Goal: Task Accomplishment & Management: Use online tool/utility

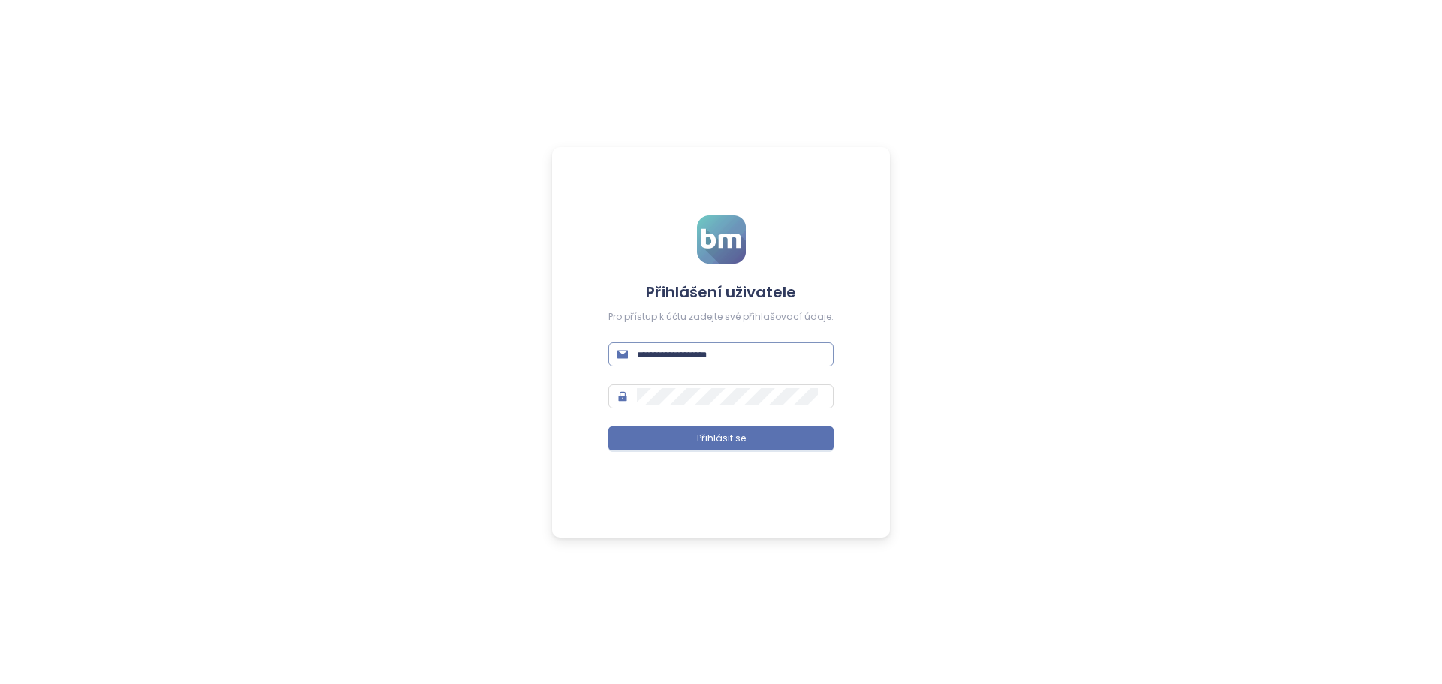
click at [749, 359] on input "text" at bounding box center [731, 354] width 188 height 17
click at [772, 358] on input "text" at bounding box center [731, 354] width 188 height 17
click at [761, 354] on input "text" at bounding box center [731, 354] width 188 height 17
paste input "**********"
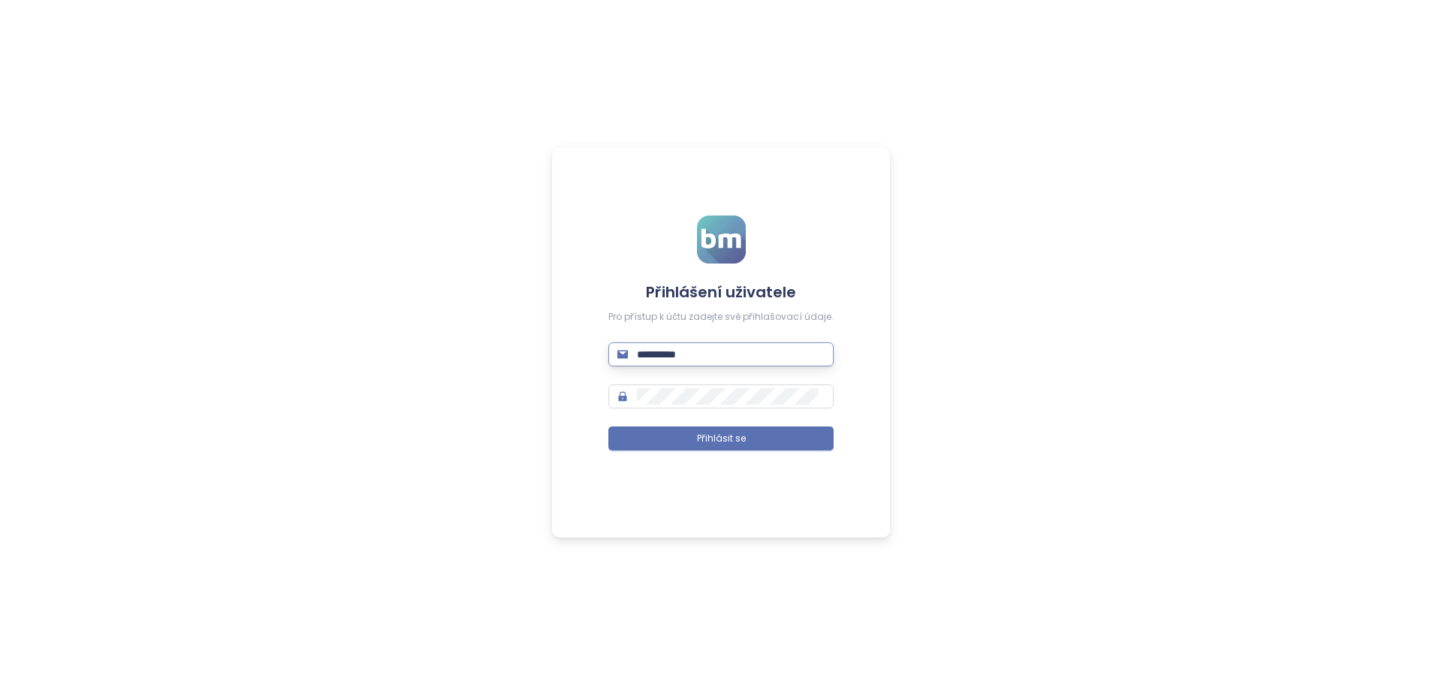
type input "**********"
click at [710, 432] on span "Přihlásit se" at bounding box center [721, 439] width 49 height 14
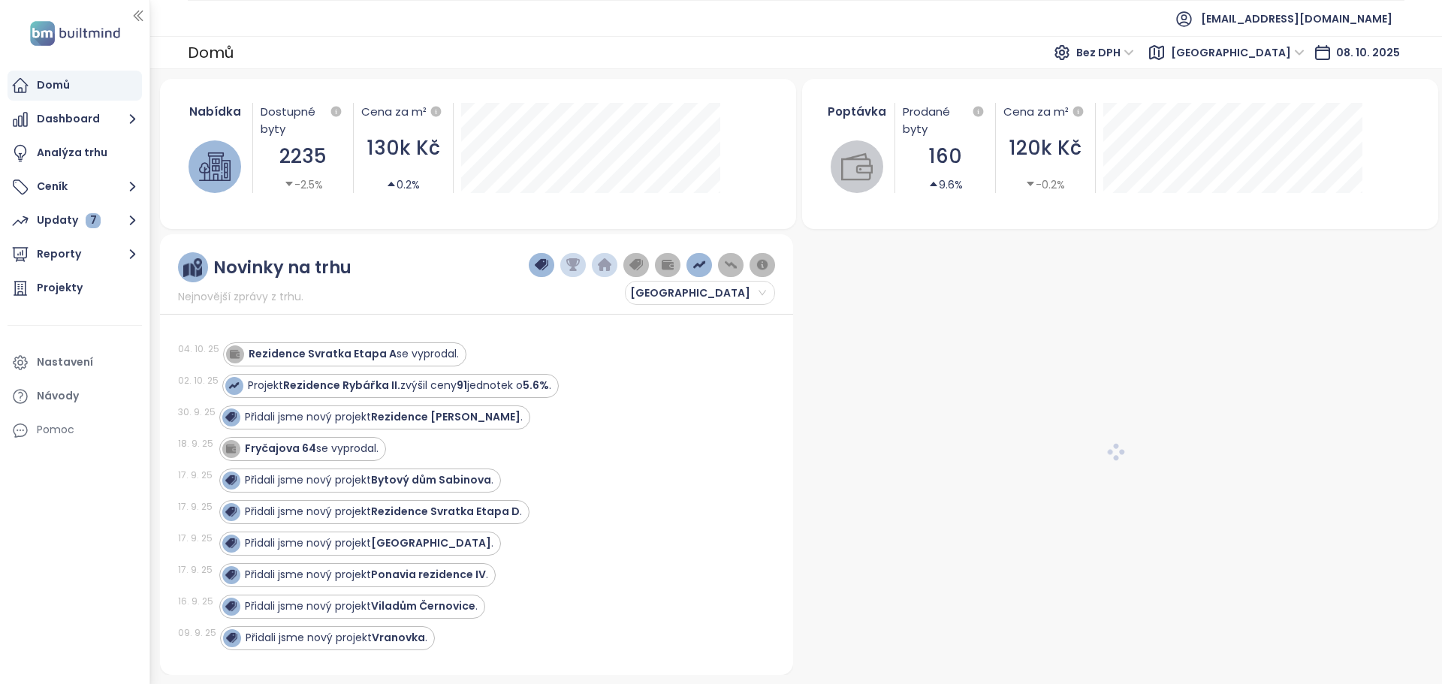
click at [1276, 50] on span "[GEOGRAPHIC_DATA]" at bounding box center [1238, 52] width 134 height 23
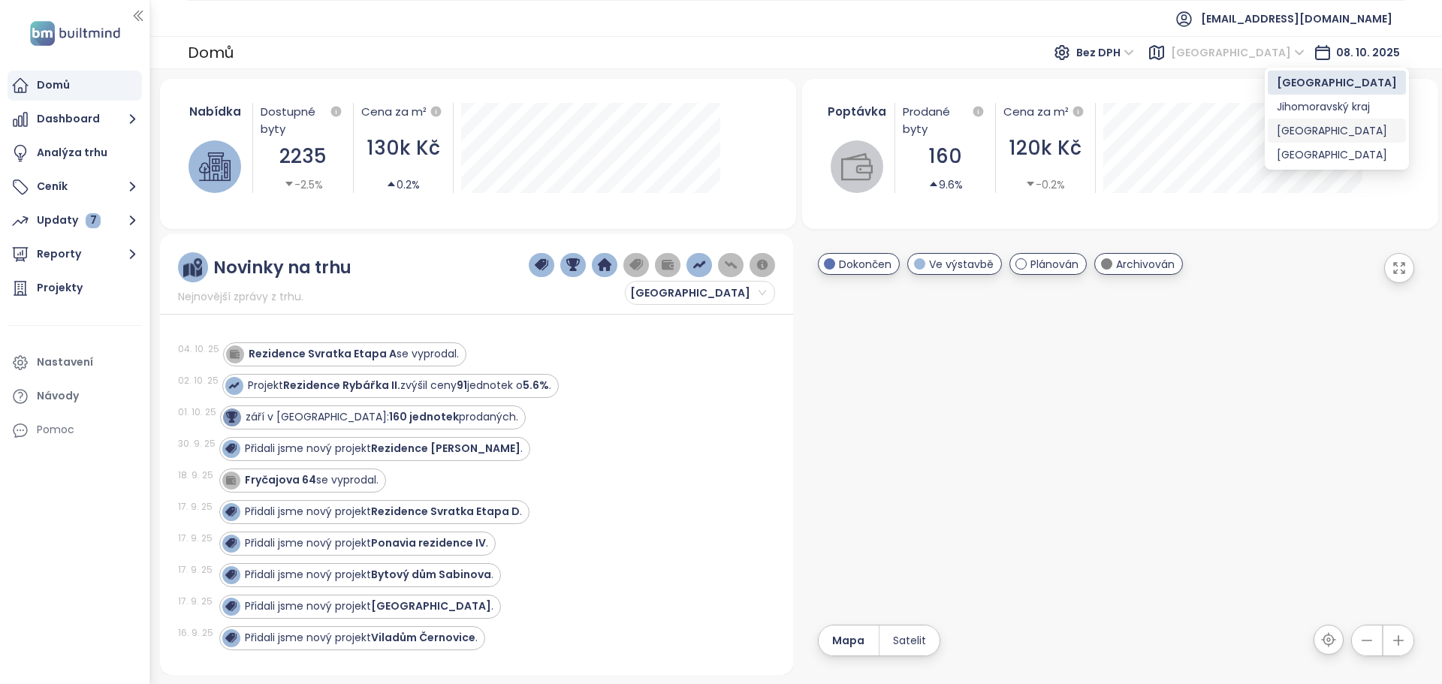
click at [979, 40] on div "Domů Bez DPH [GEOGRAPHIC_DATA] [DATE]" at bounding box center [795, 52] width 1291 height 33
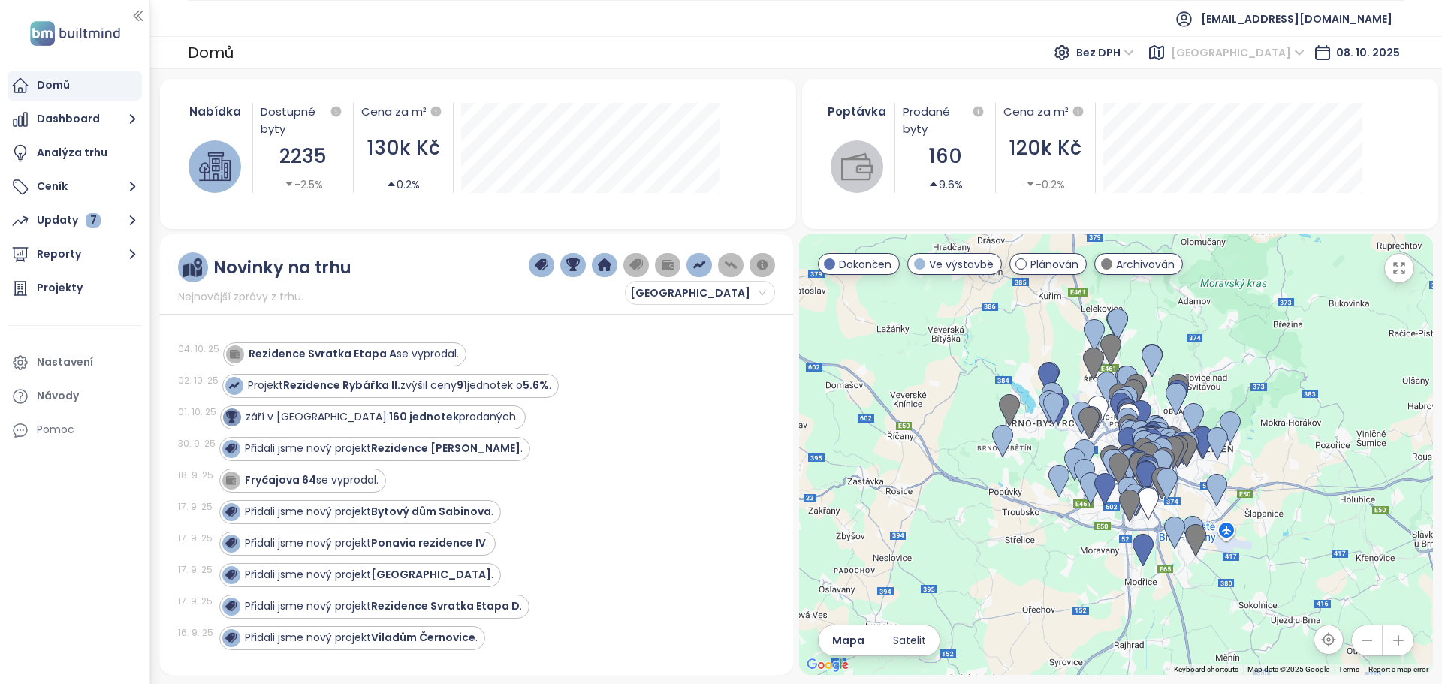
click at [1292, 56] on span "[GEOGRAPHIC_DATA]" at bounding box center [1238, 52] width 134 height 23
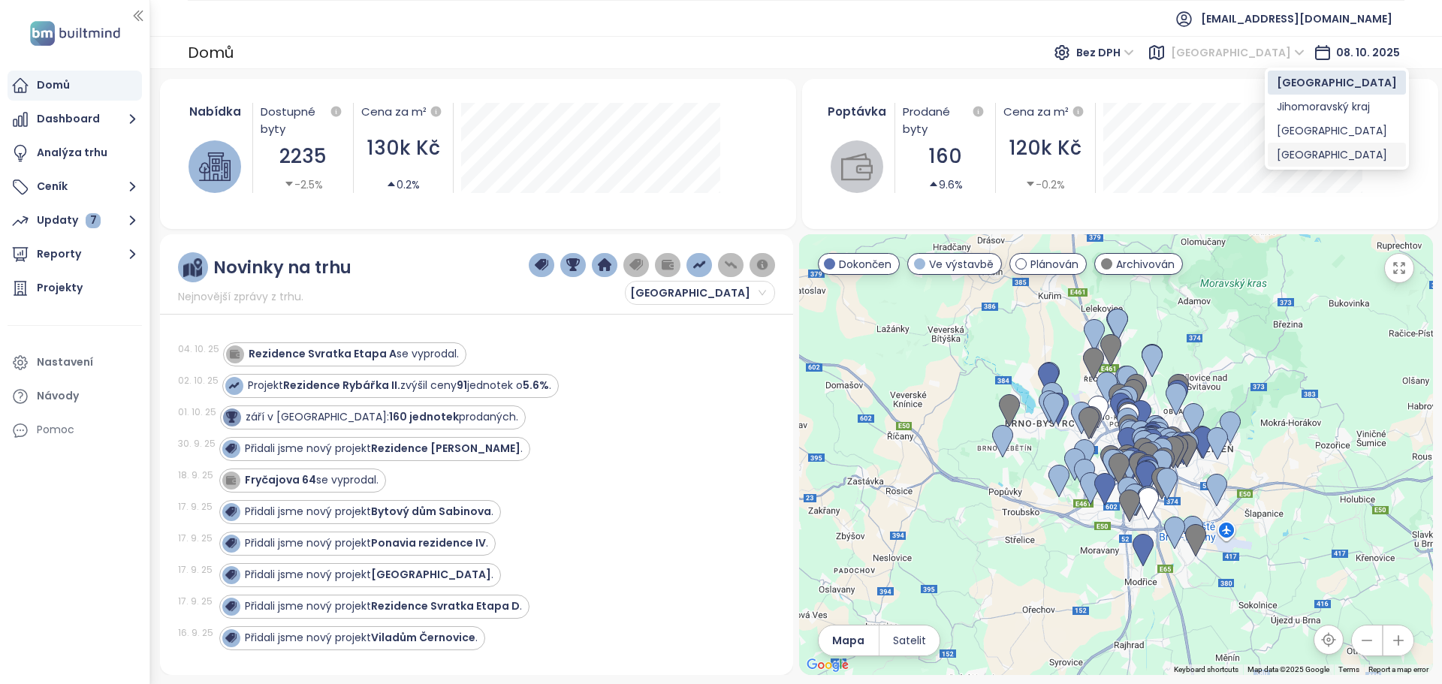
click at [1297, 148] on div "[GEOGRAPHIC_DATA]" at bounding box center [1336, 154] width 120 height 17
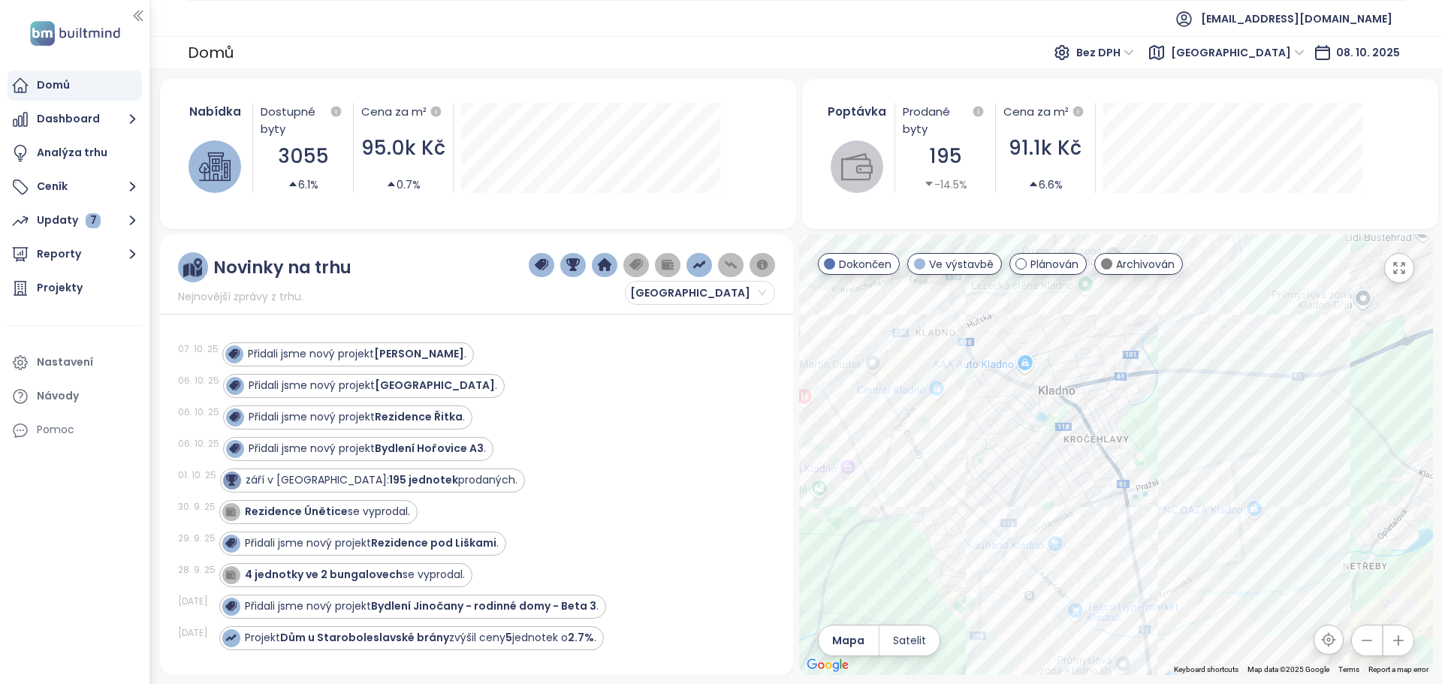
click at [1402, 261] on icon "button" at bounding box center [1398, 268] width 15 height 15
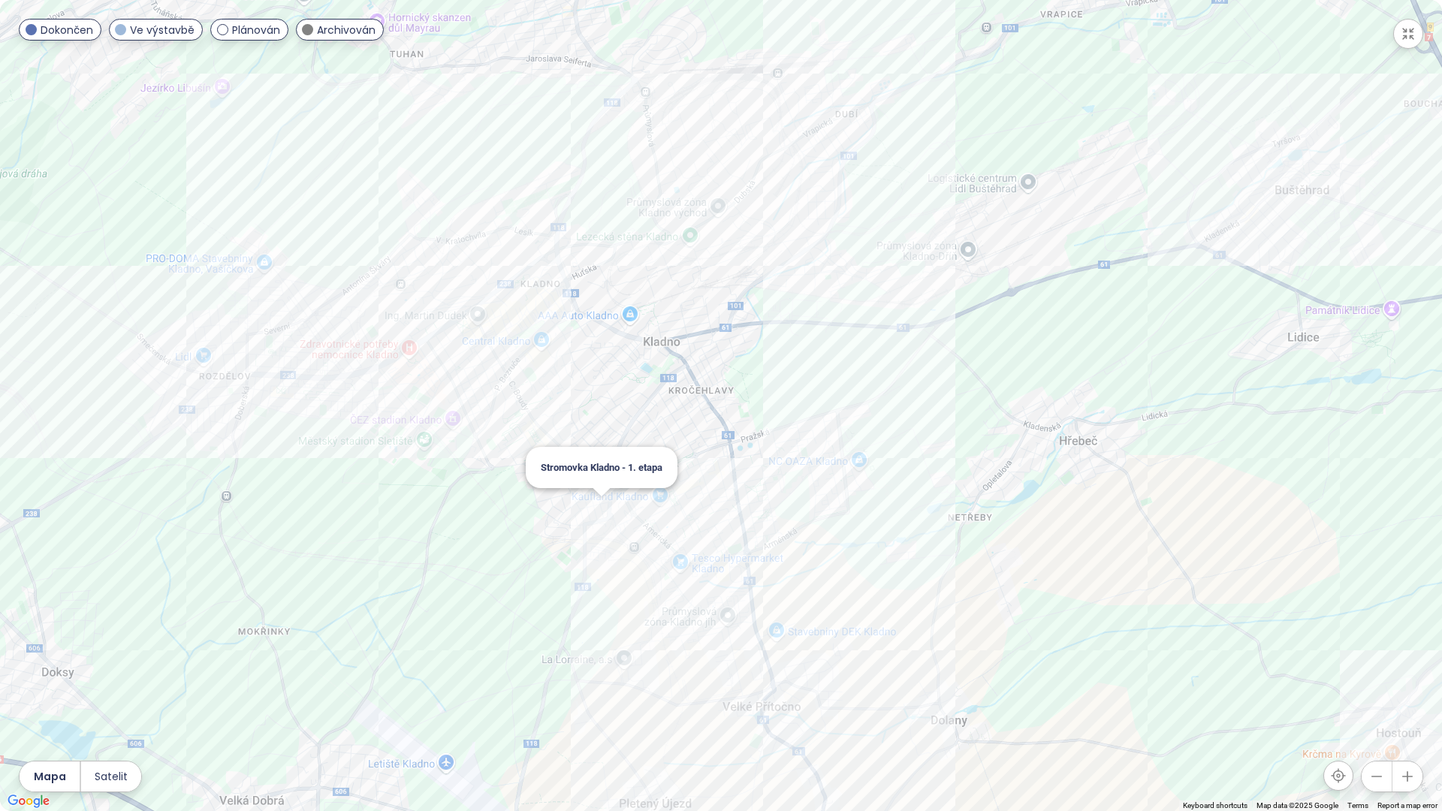
click at [597, 514] on div "Stromovka Kladno - 1. etapa" at bounding box center [721, 405] width 1442 height 811
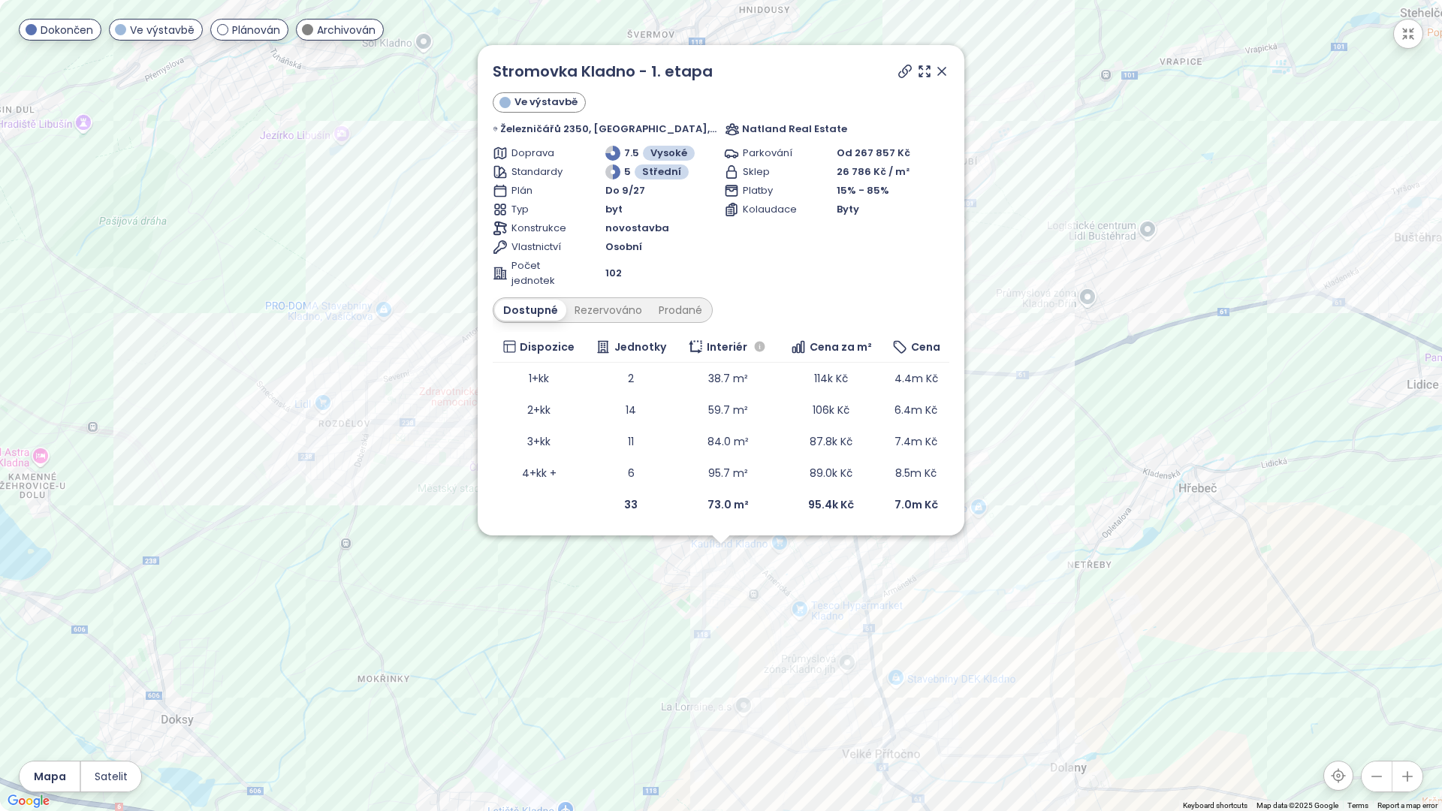
click at [839, 345] on span "Cena za m²" at bounding box center [840, 347] width 62 height 17
click at [833, 383] on span "114k Kč" at bounding box center [831, 378] width 34 height 15
click at [941, 68] on icon at bounding box center [941, 71] width 15 height 15
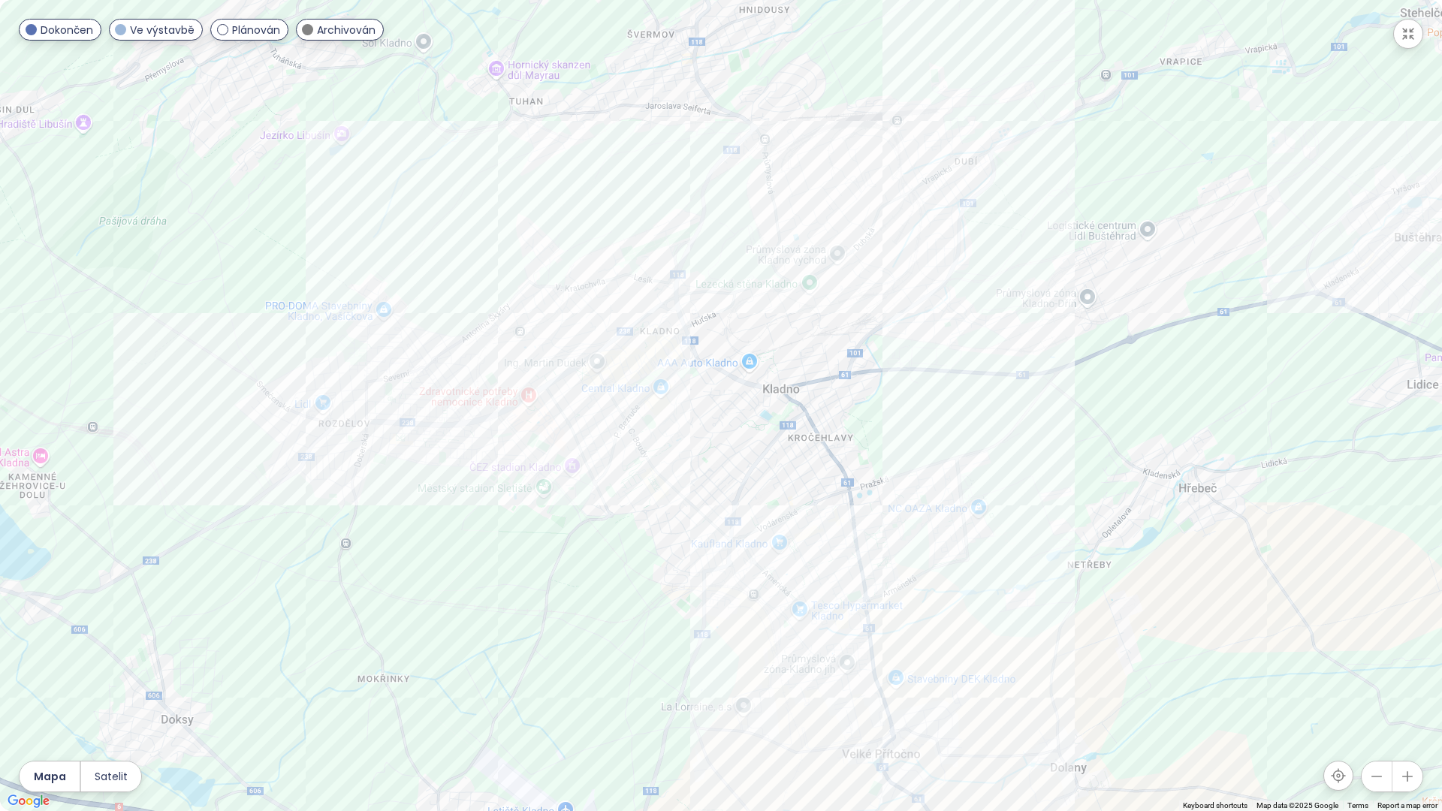
click at [1400, 26] on button "button" at bounding box center [1408, 34] width 30 height 30
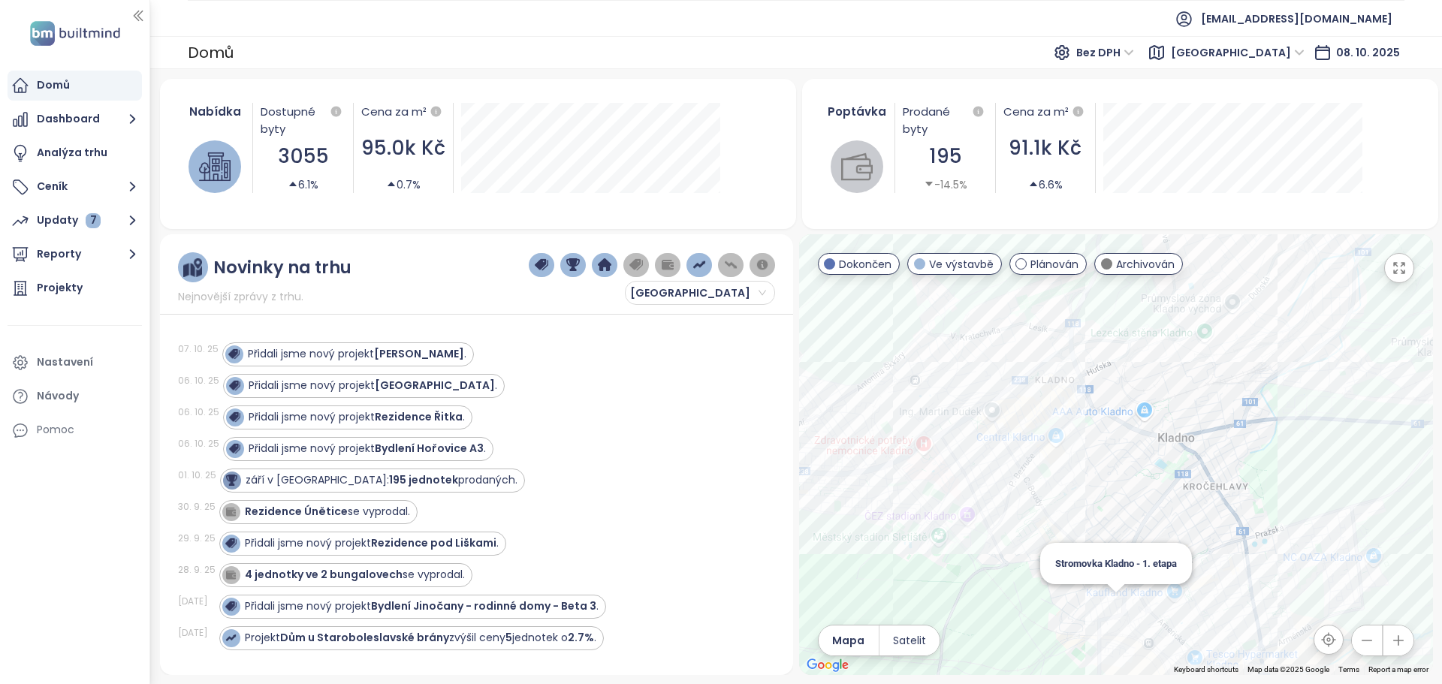
click at [1111, 601] on div "Stromovka Kladno - 1. etapa" at bounding box center [1116, 454] width 634 height 441
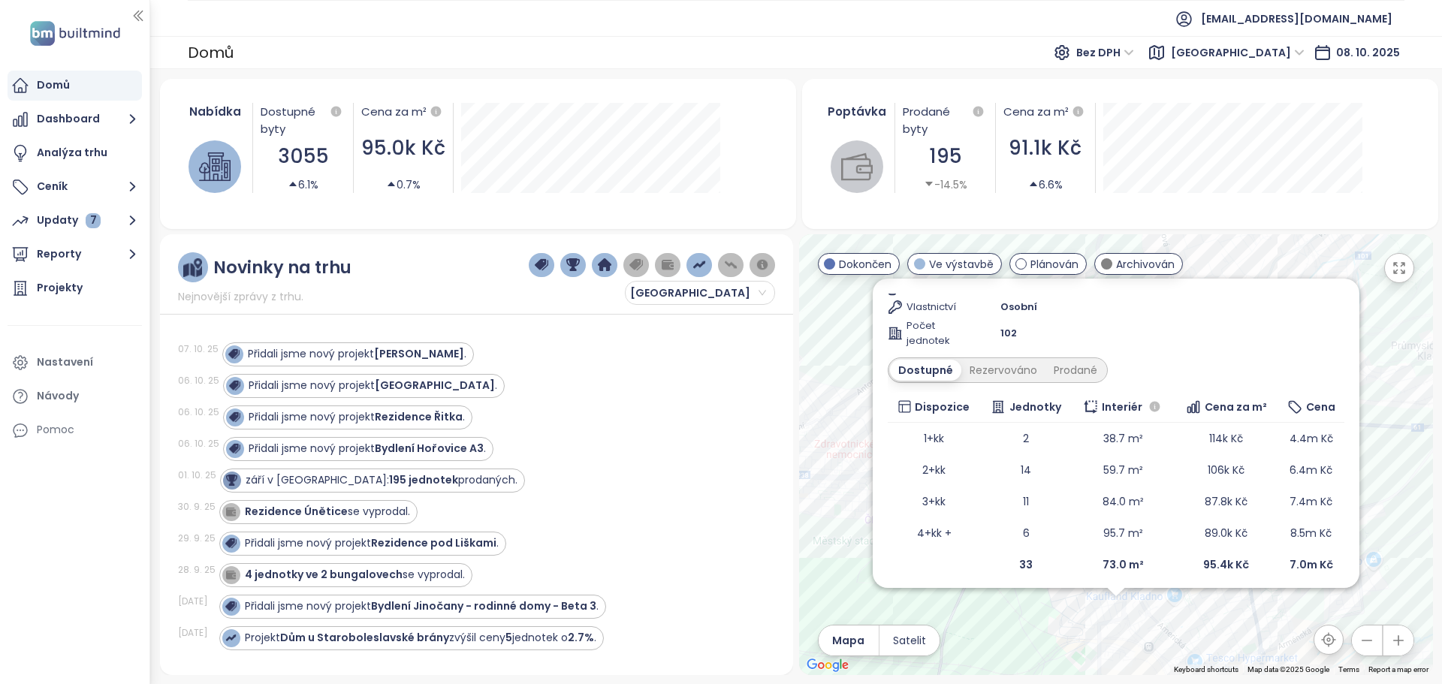
scroll to position [181, 0]
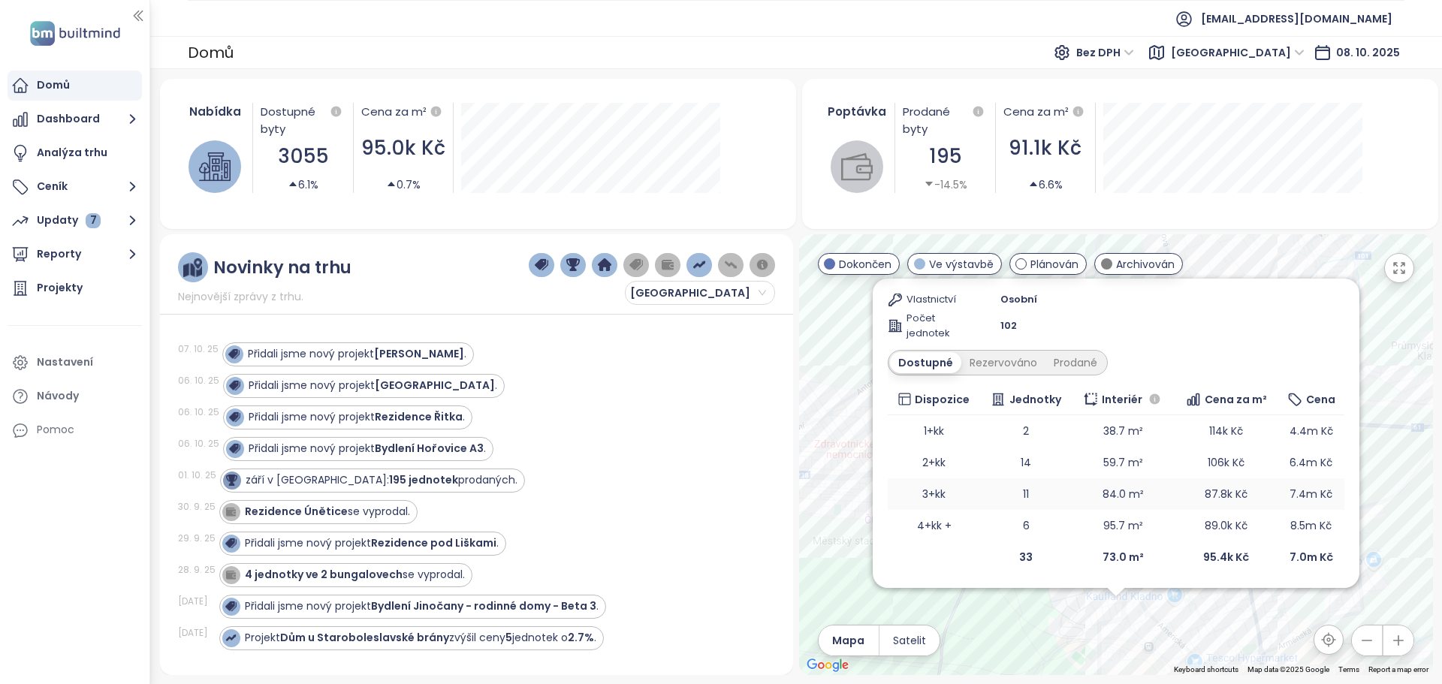
click at [941, 491] on td "3+kk" at bounding box center [934, 494] width 92 height 32
click at [1016, 491] on td "11" at bounding box center [1026, 494] width 92 height 32
click at [571, 362] on div "Přidali jsme nový projekt Domy Ořechovka ." at bounding box center [489, 354] width 535 height 24
click at [1134, 56] on span "Bez DPH" at bounding box center [1105, 52] width 58 height 23
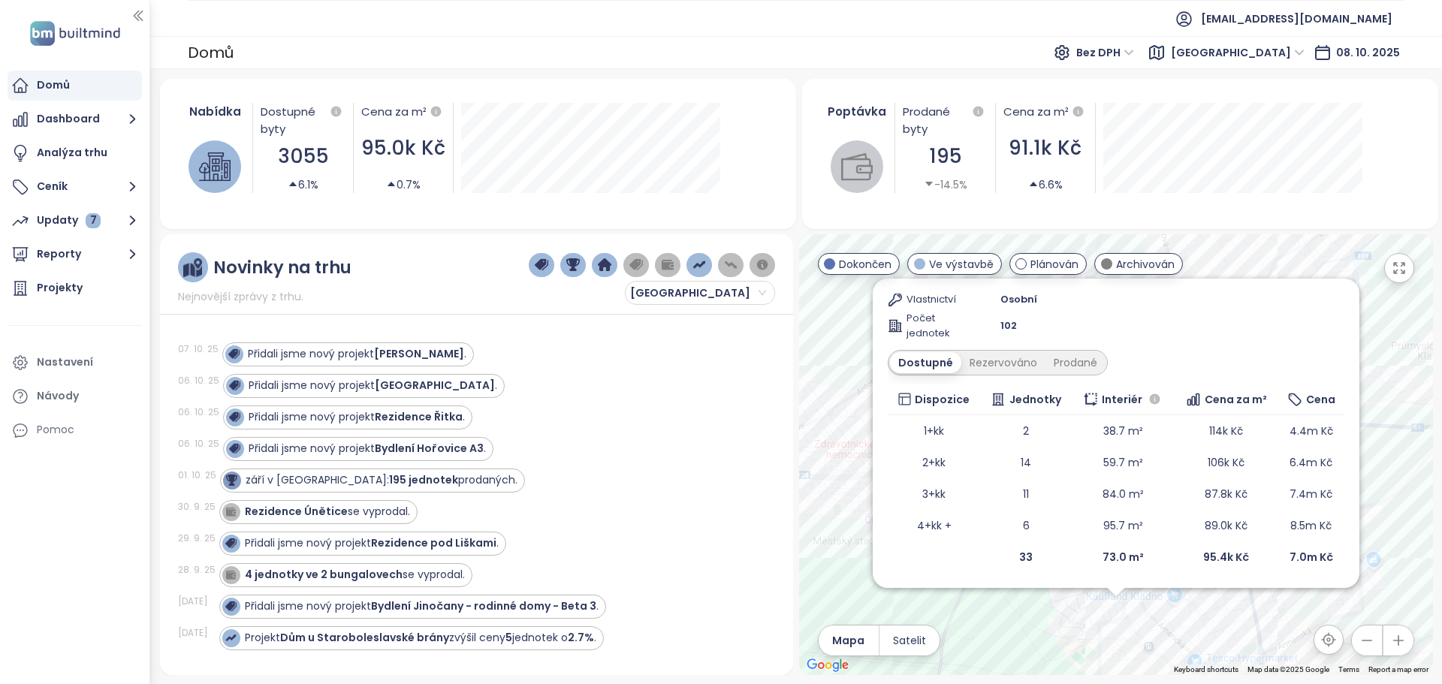
click at [1158, 22] on ul "[EMAIL_ADDRESS][DOMAIN_NAME]" at bounding box center [796, 18] width 1216 height 37
click at [1117, 490] on td "84.0 m²" at bounding box center [1122, 494] width 103 height 32
click at [1134, 50] on span "Bez DPH" at bounding box center [1105, 52] width 58 height 23
click at [1155, 83] on div "S DPH" at bounding box center [1143, 82] width 46 height 17
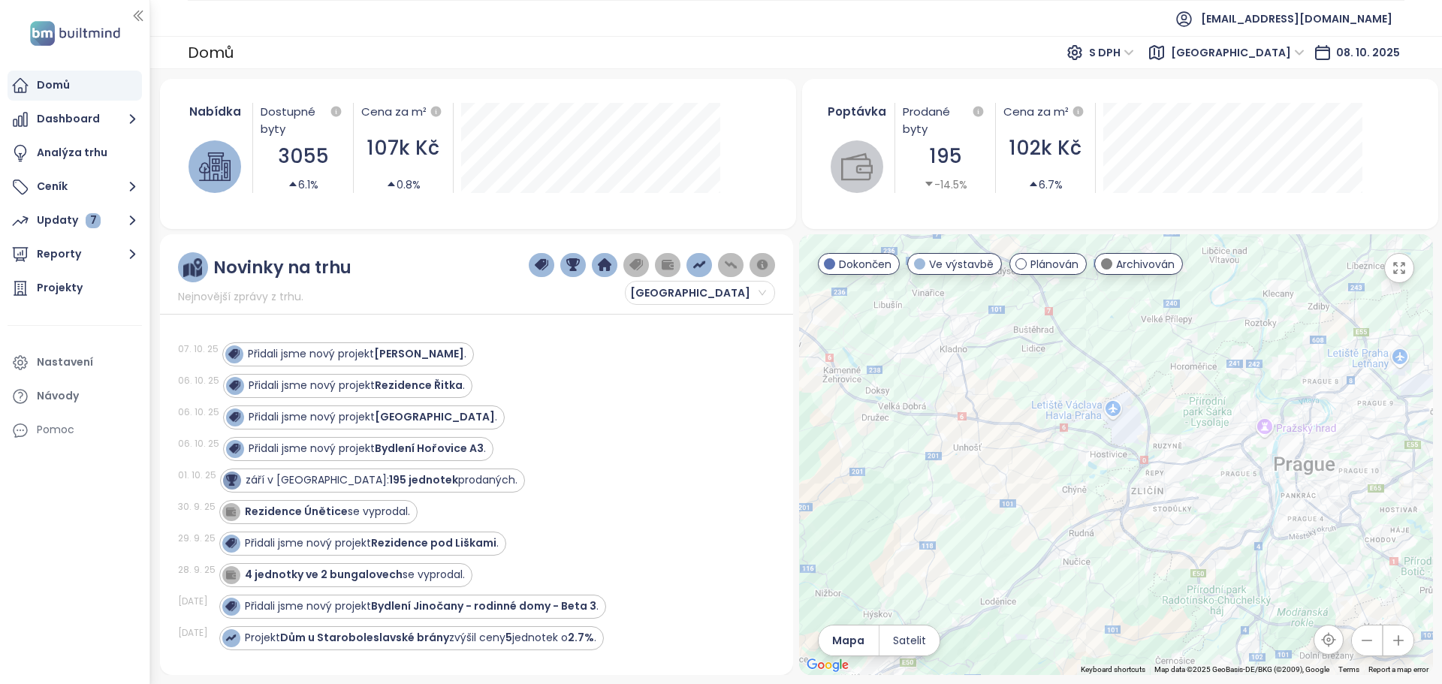
drag, startPoint x: 1029, startPoint y: 426, endPoint x: 1177, endPoint y: 450, distance: 149.9
click at [1177, 450] on div at bounding box center [1116, 454] width 634 height 441
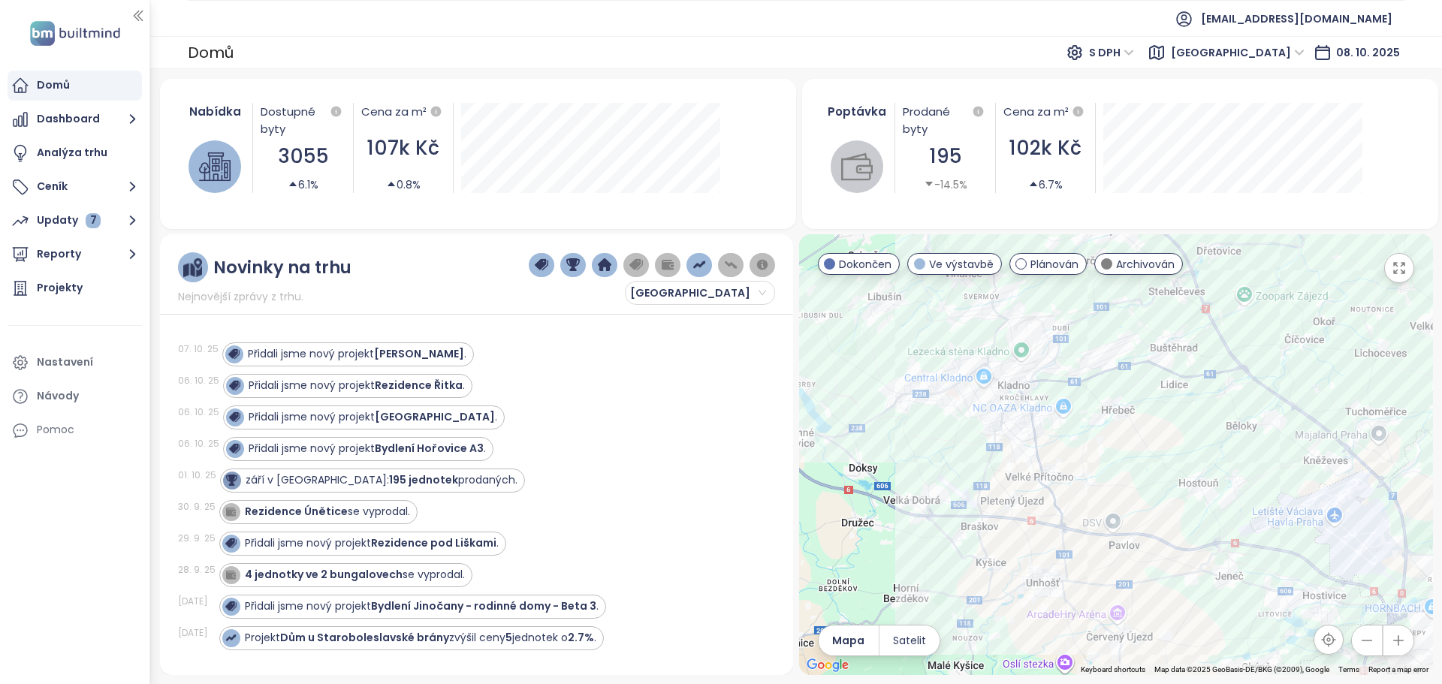
drag, startPoint x: 912, startPoint y: 360, endPoint x: 933, endPoint y: 414, distance: 58.0
click at [933, 414] on div at bounding box center [1116, 454] width 634 height 441
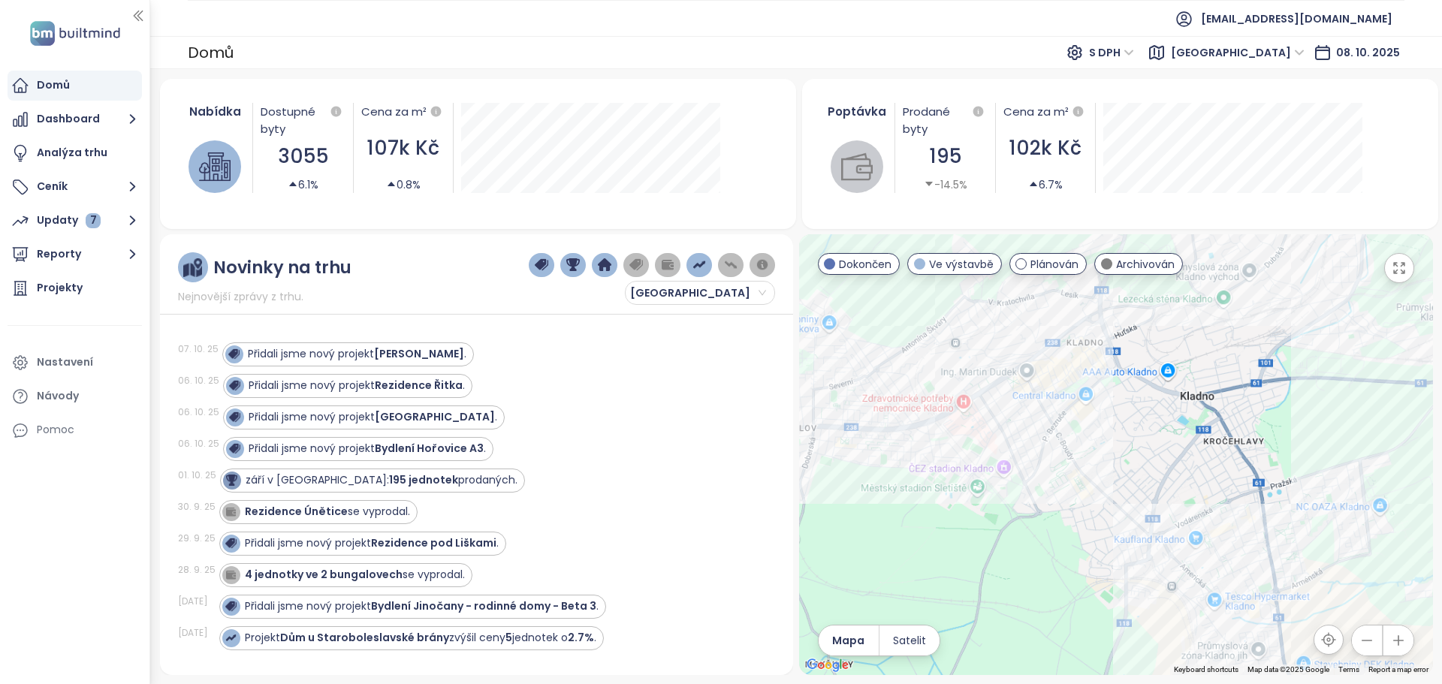
drag, startPoint x: 948, startPoint y: 414, endPoint x: 954, endPoint y: 508, distance: 94.0
click at [954, 508] on div at bounding box center [1116, 454] width 634 height 441
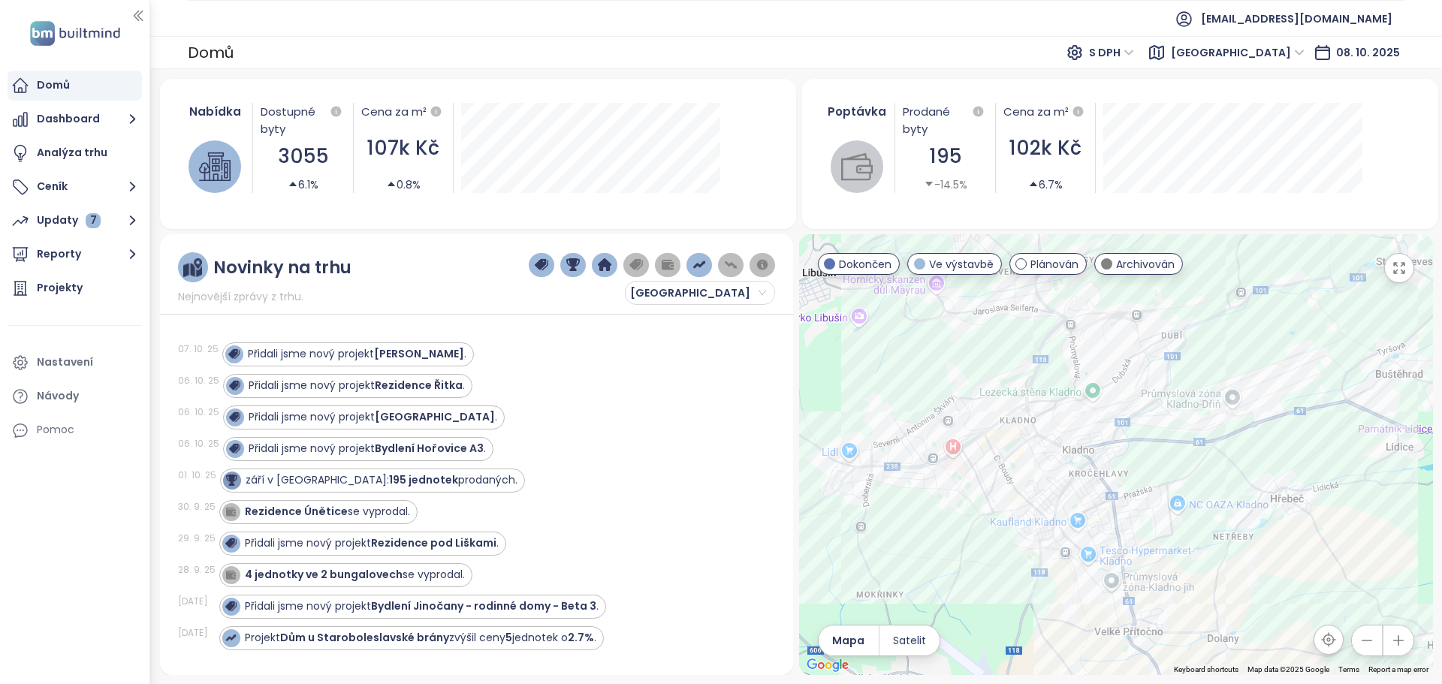
click at [1132, 53] on span "S DPH" at bounding box center [1111, 52] width 45 height 23
click at [1148, 107] on div "Bez DPH" at bounding box center [1152, 106] width 41 height 17
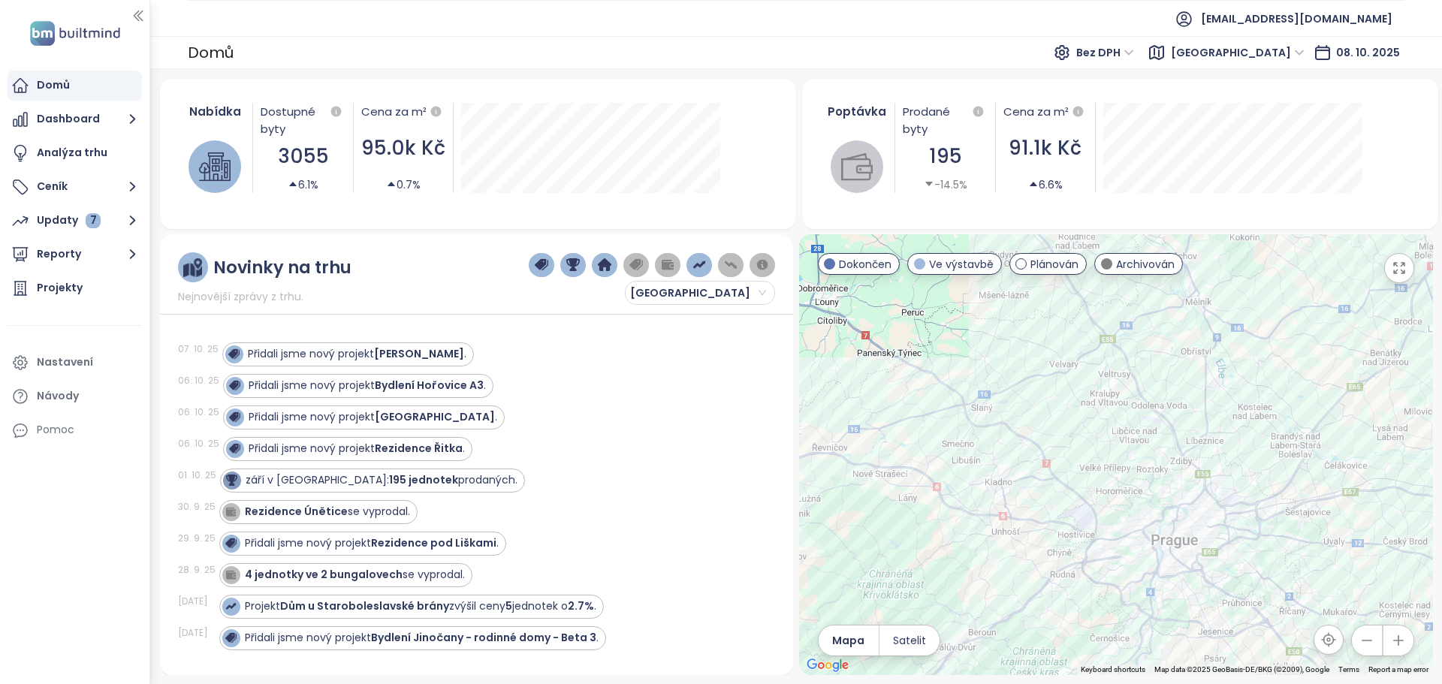
drag, startPoint x: 1077, startPoint y: 472, endPoint x: 1076, endPoint y: 387, distance: 85.6
click at [1076, 387] on div at bounding box center [1116, 454] width 634 height 441
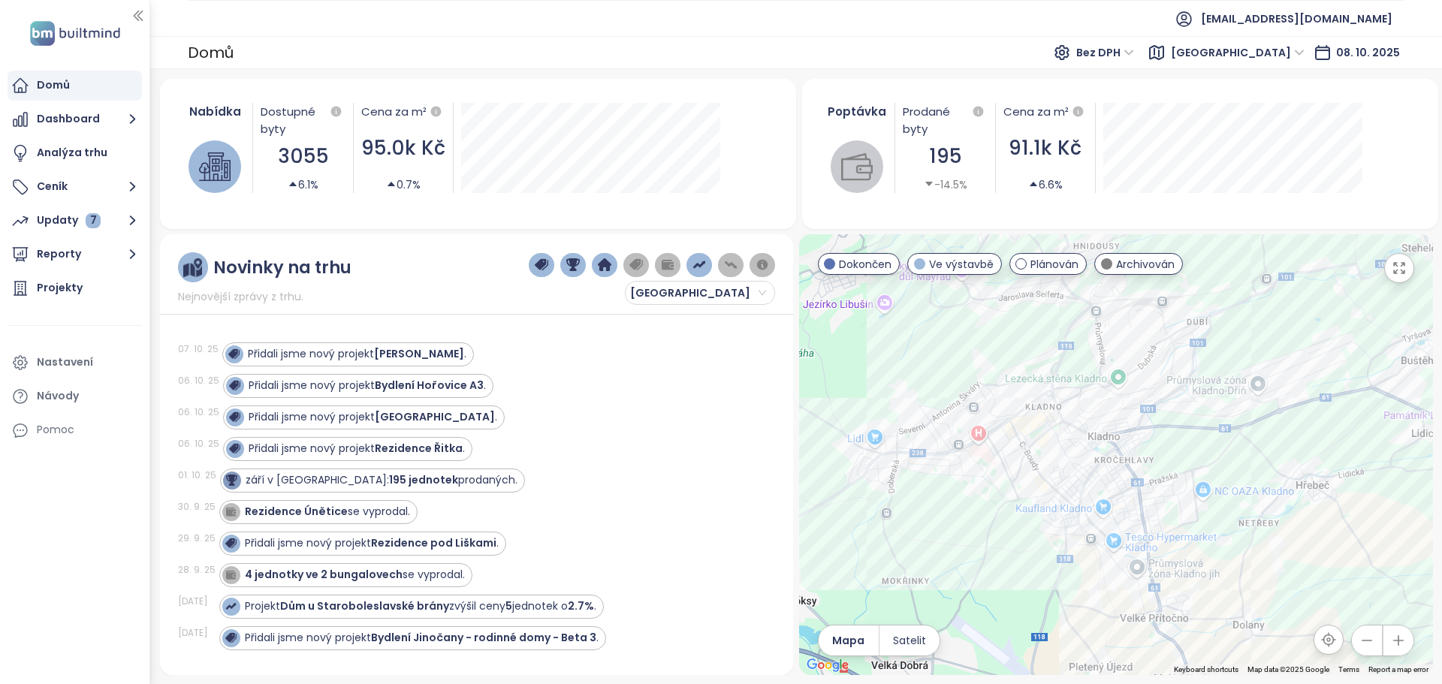
drag, startPoint x: 1038, startPoint y: 496, endPoint x: 1014, endPoint y: 494, distance: 23.3
click at [1014, 494] on div at bounding box center [1116, 454] width 634 height 441
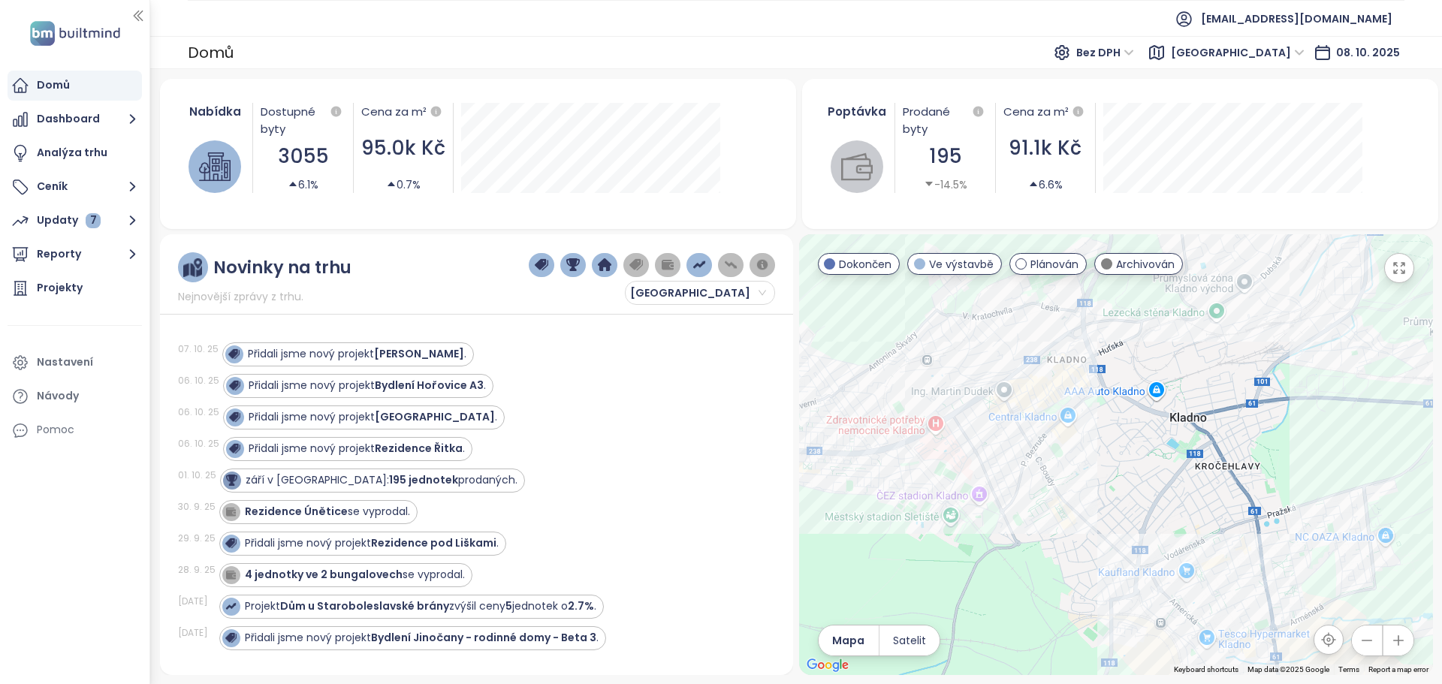
drag, startPoint x: 1013, startPoint y: 492, endPoint x: 1005, endPoint y: 534, distance: 42.7
click at [1005, 534] on div at bounding box center [1116, 454] width 634 height 441
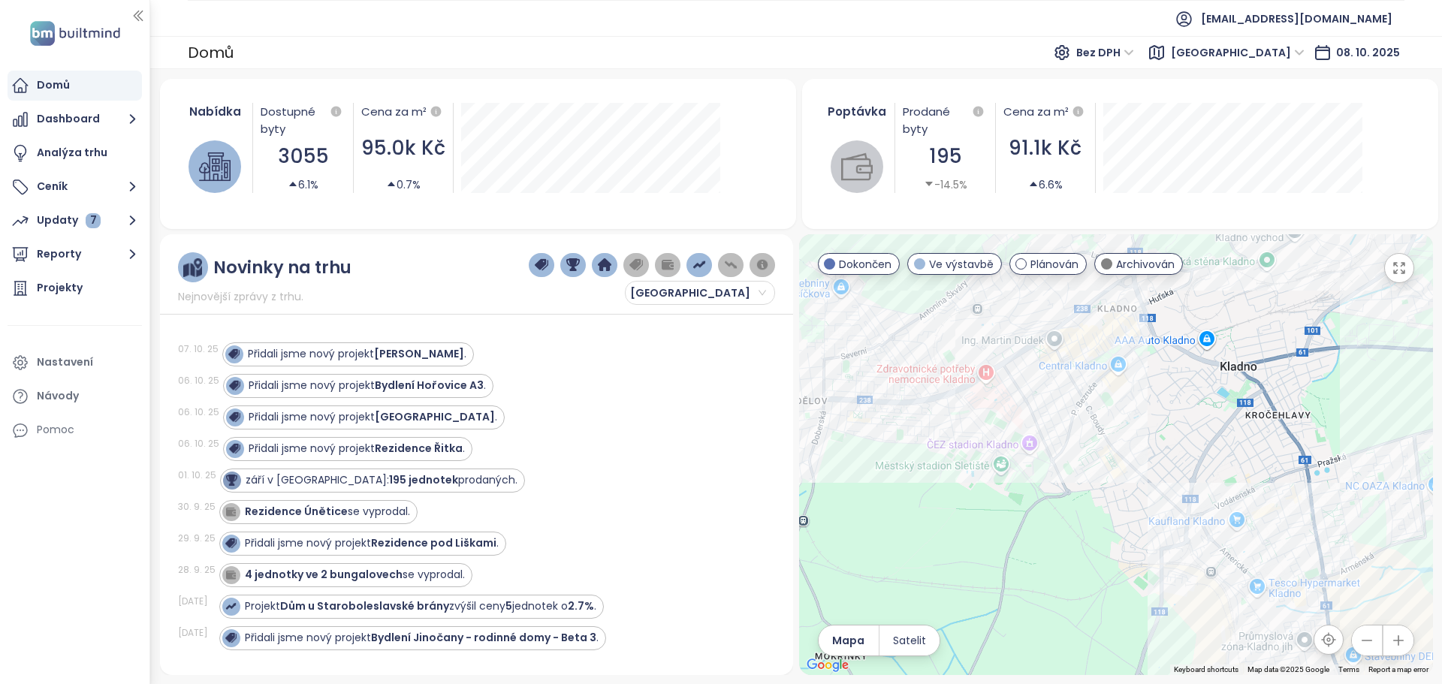
drag, startPoint x: 1138, startPoint y: 451, endPoint x: 1186, endPoint y: 400, distance: 70.1
click at [1186, 400] on div at bounding box center [1116, 454] width 634 height 441
click at [1035, 407] on div "Portti Kladno II" at bounding box center [1116, 454] width 634 height 441
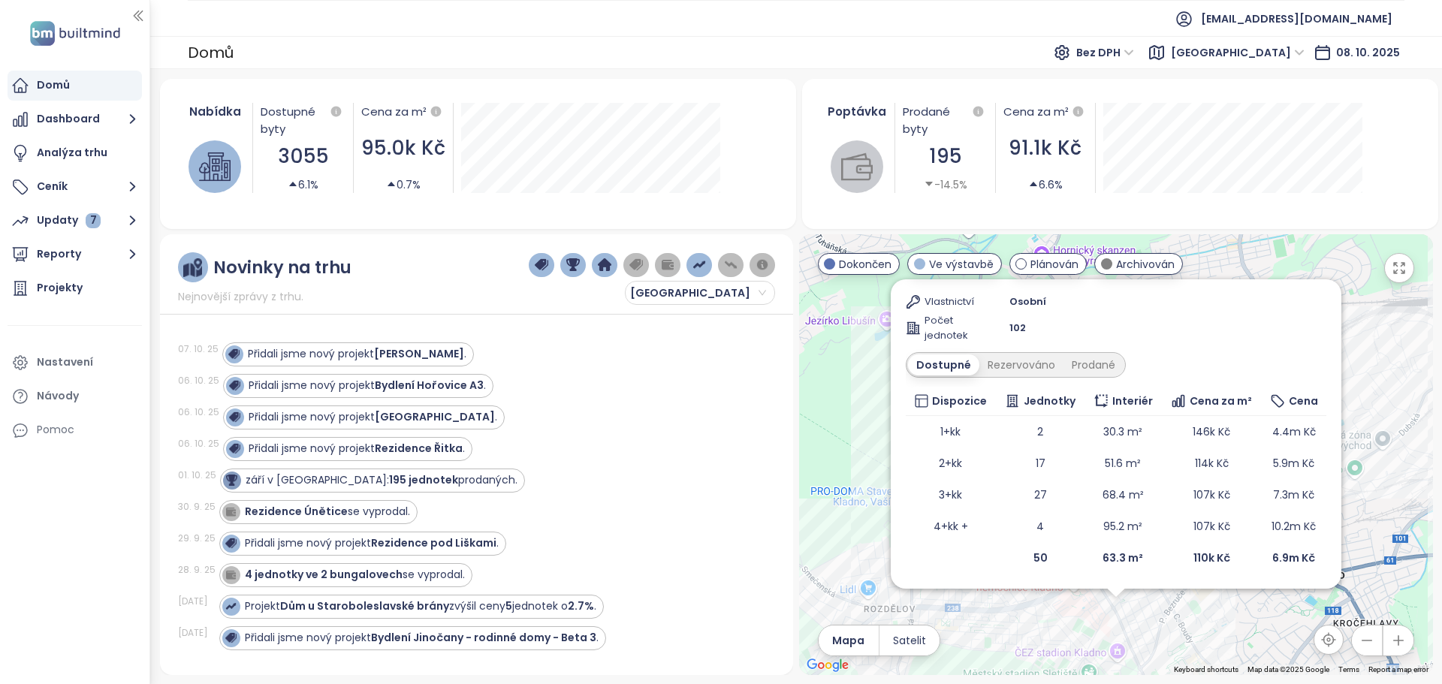
click at [1301, 218] on div "Poptávka Prodané byty 195 -14.5% Cena za m² 91.1k Kč 6.6%" at bounding box center [1120, 154] width 637 height 150
click at [845, 402] on div "Portti Kladno II Ve výstavbě úroková sazba 4,59 % Ke Stadionu 50, 272 01 [GEOGR…" at bounding box center [1116, 454] width 634 height 441
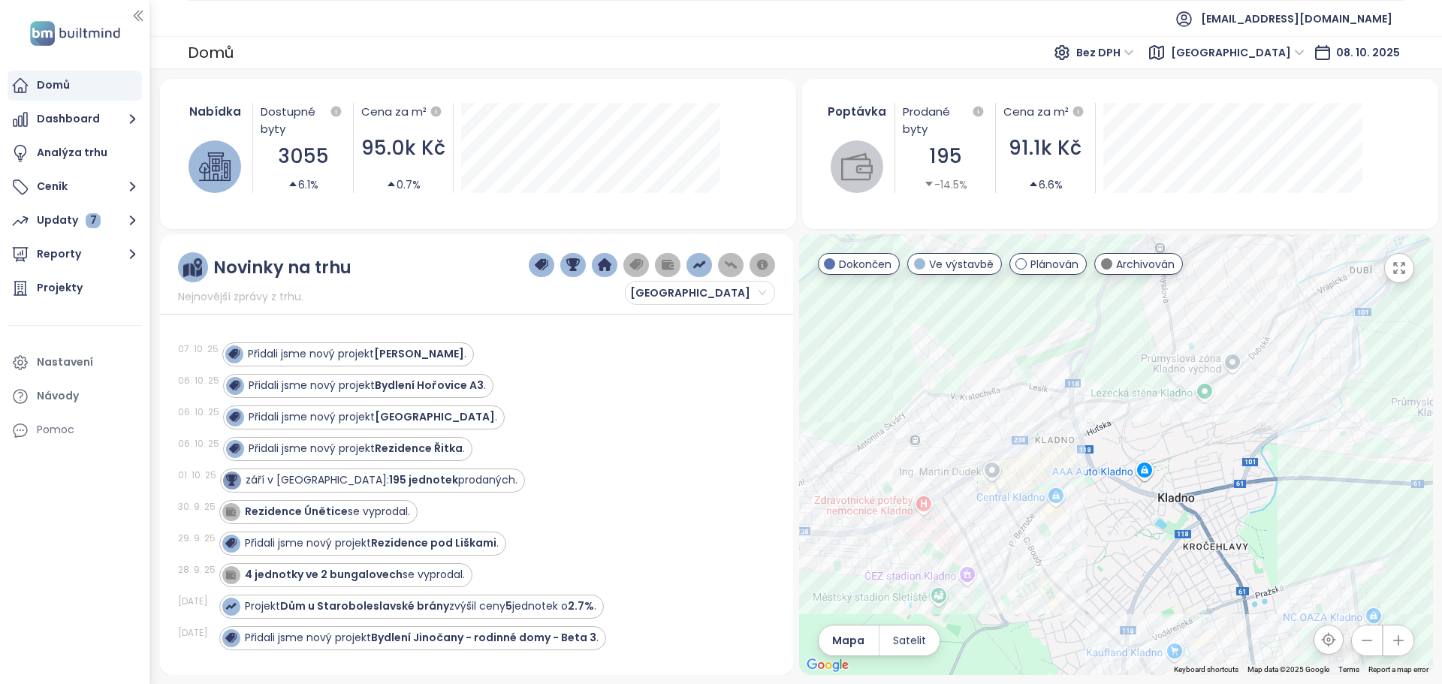
drag, startPoint x: 1071, startPoint y: 495, endPoint x: 968, endPoint y: 445, distance: 114.9
click at [968, 445] on div at bounding box center [1116, 454] width 634 height 441
click at [1310, 417] on div "[GEOGRAPHIC_DATA]" at bounding box center [1116, 454] width 634 height 441
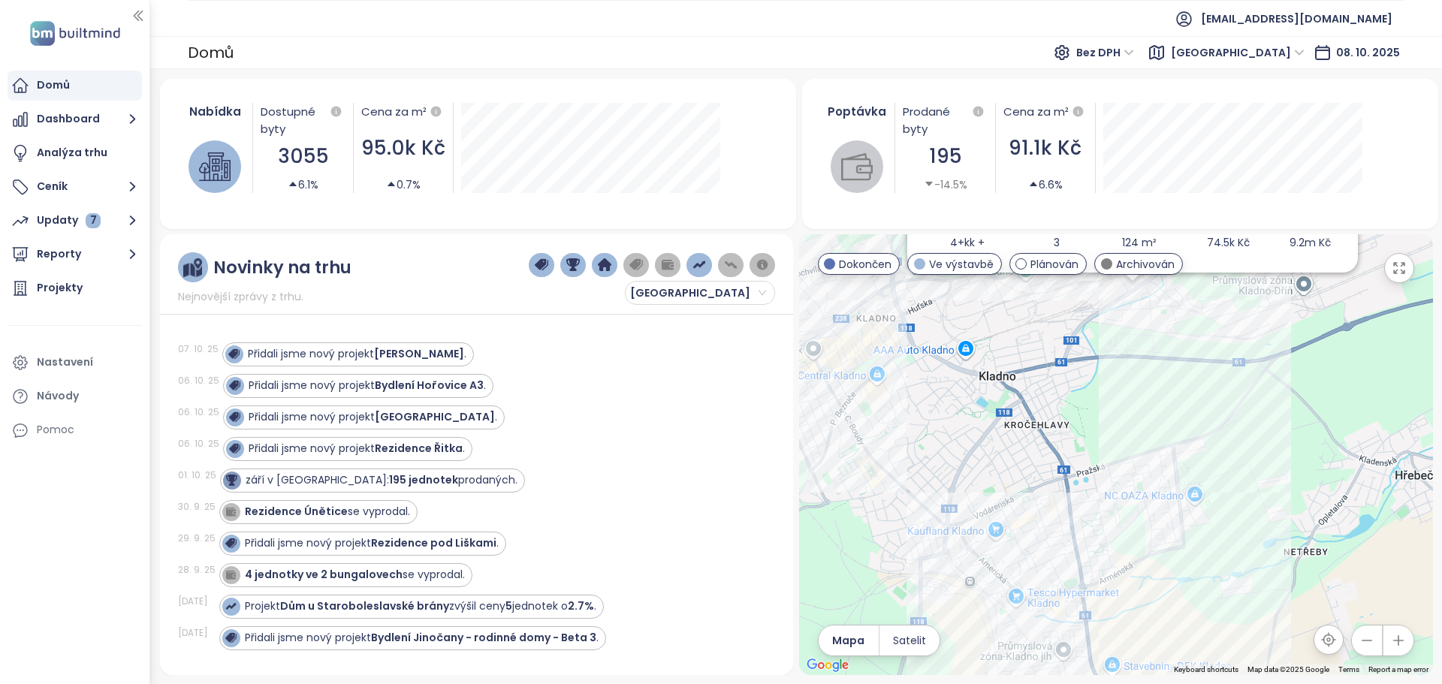
drag, startPoint x: 1176, startPoint y: 515, endPoint x: 1190, endPoint y: 364, distance: 151.6
click at [1190, 368] on div "[GEOGRAPHIC_DATA] Ve výstavbě Lidická 204, [GEOGRAPHIC_DATA], 272 03 [GEOGRAPHI…" at bounding box center [1116, 454] width 634 height 441
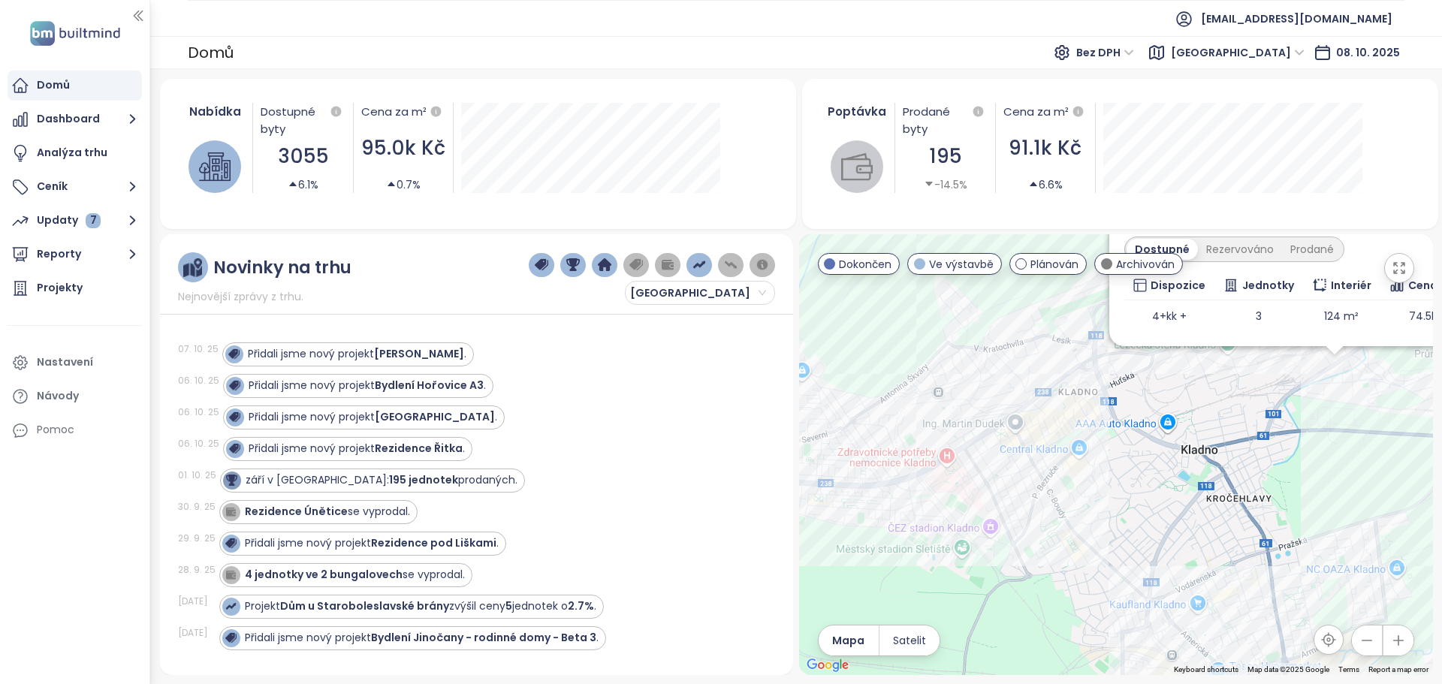
drag, startPoint x: 892, startPoint y: 451, endPoint x: 1096, endPoint y: 537, distance: 221.4
click at [1096, 537] on div "[GEOGRAPHIC_DATA] Ve výstavbě Lidická 204, [GEOGRAPHIC_DATA], 272 03 [GEOGRAPHI…" at bounding box center [1116, 454] width 634 height 441
click at [848, 532] on div "[GEOGRAPHIC_DATA] Ve výstavbě Lidická 204, [GEOGRAPHIC_DATA], 272 03 [GEOGRAPHI…" at bounding box center [1116, 454] width 634 height 441
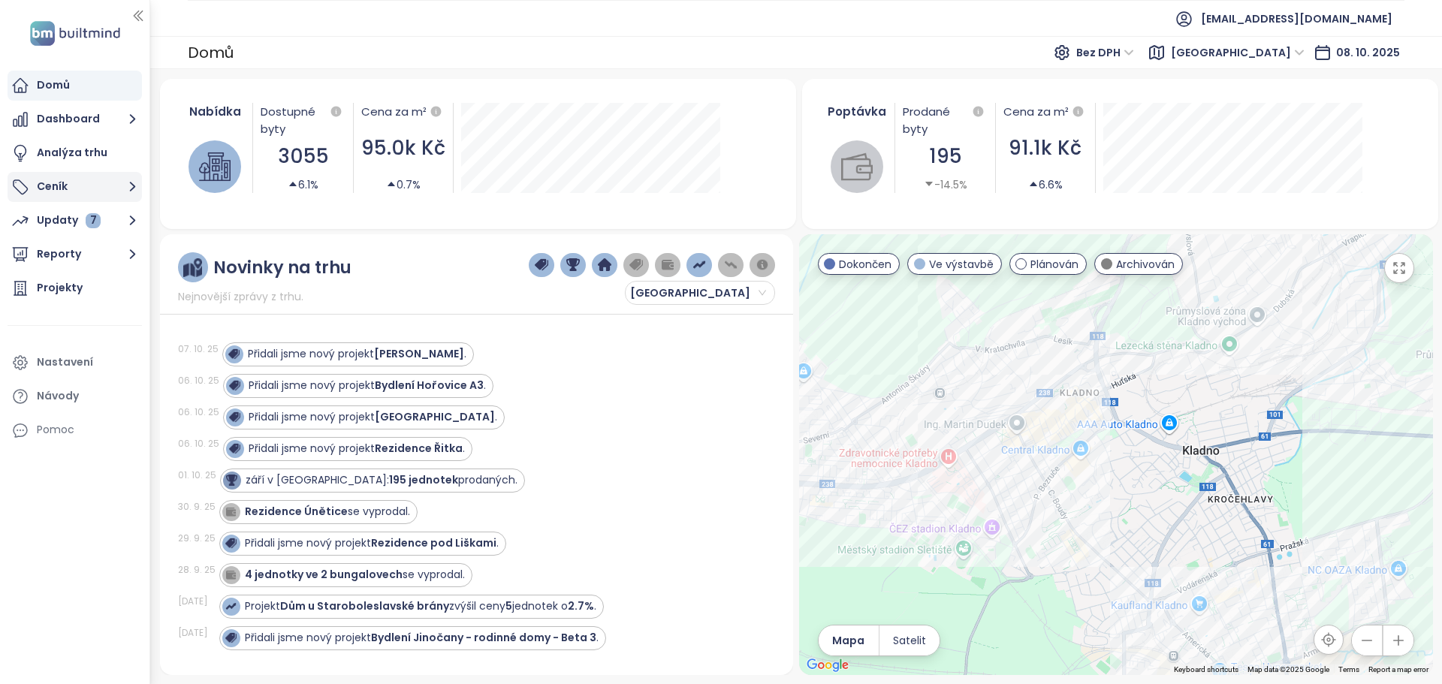
click at [47, 193] on button "Ceník" at bounding box center [75, 187] width 134 height 30
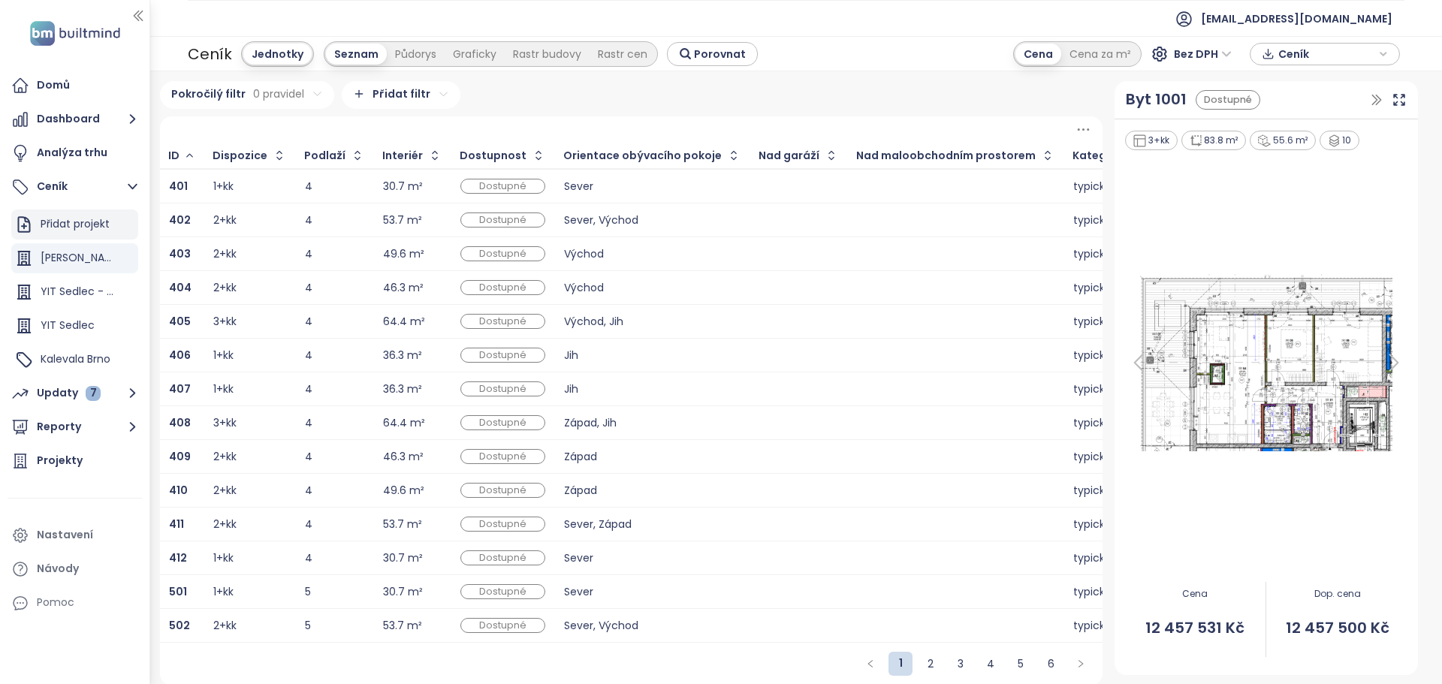
click at [48, 218] on div "Přidat projekt" at bounding box center [75, 224] width 69 height 19
click at [466, 55] on div "Graficky" at bounding box center [475, 54] width 60 height 21
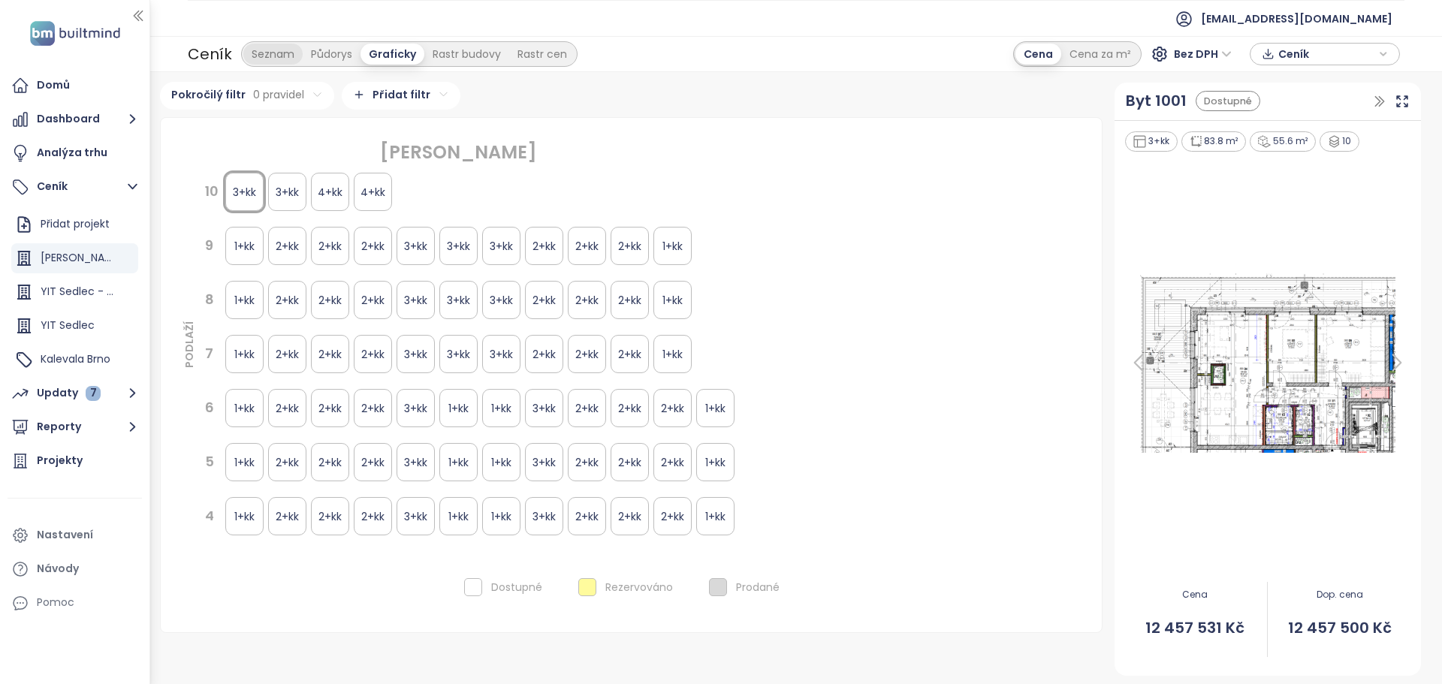
click at [278, 53] on div "Seznam" at bounding box center [272, 54] width 59 height 21
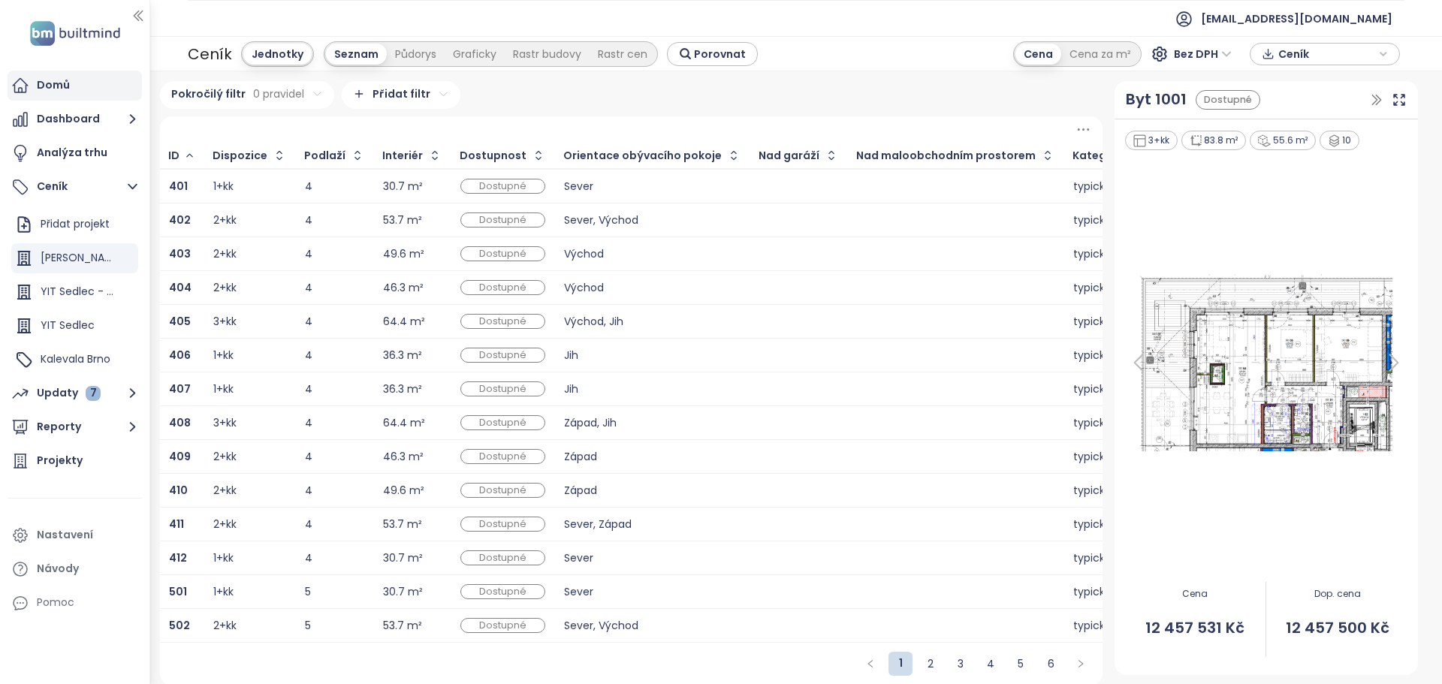
click at [62, 90] on div "Domů" at bounding box center [53, 85] width 33 height 19
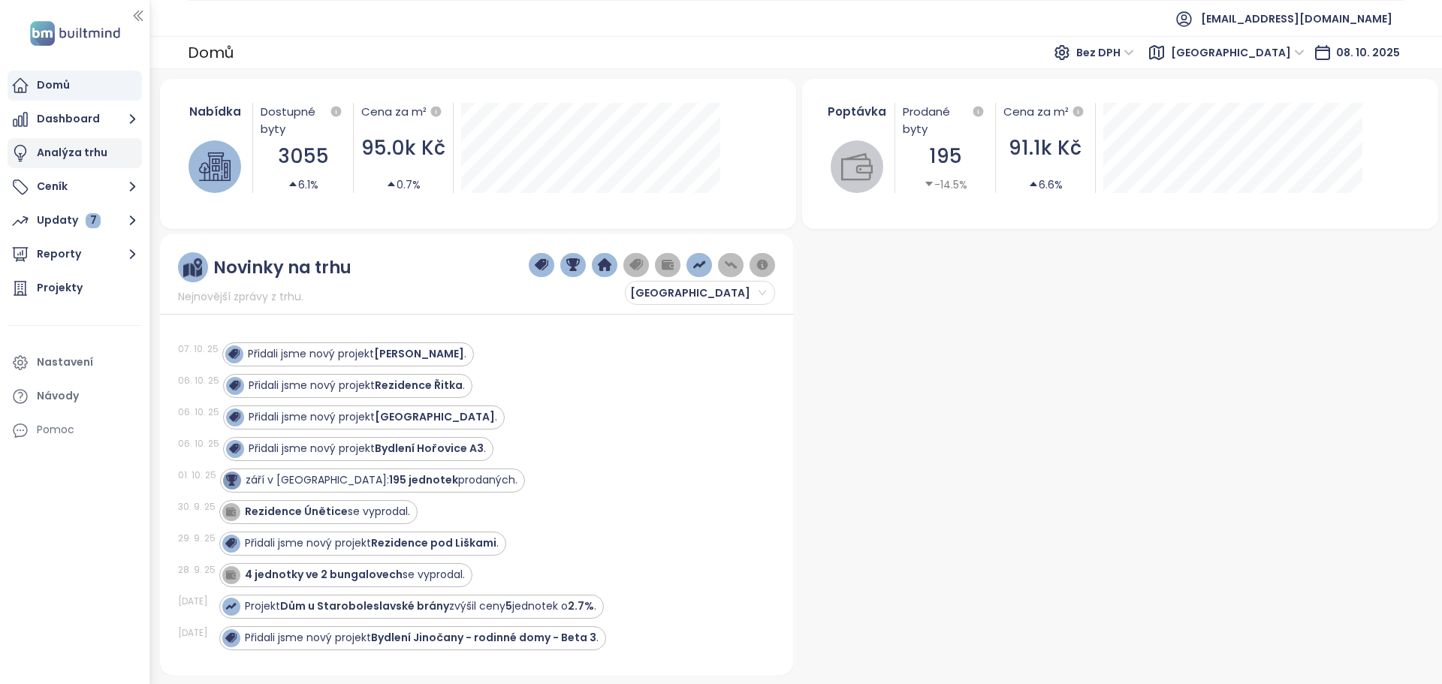
click at [68, 149] on div "Analýza trhu" at bounding box center [72, 152] width 71 height 19
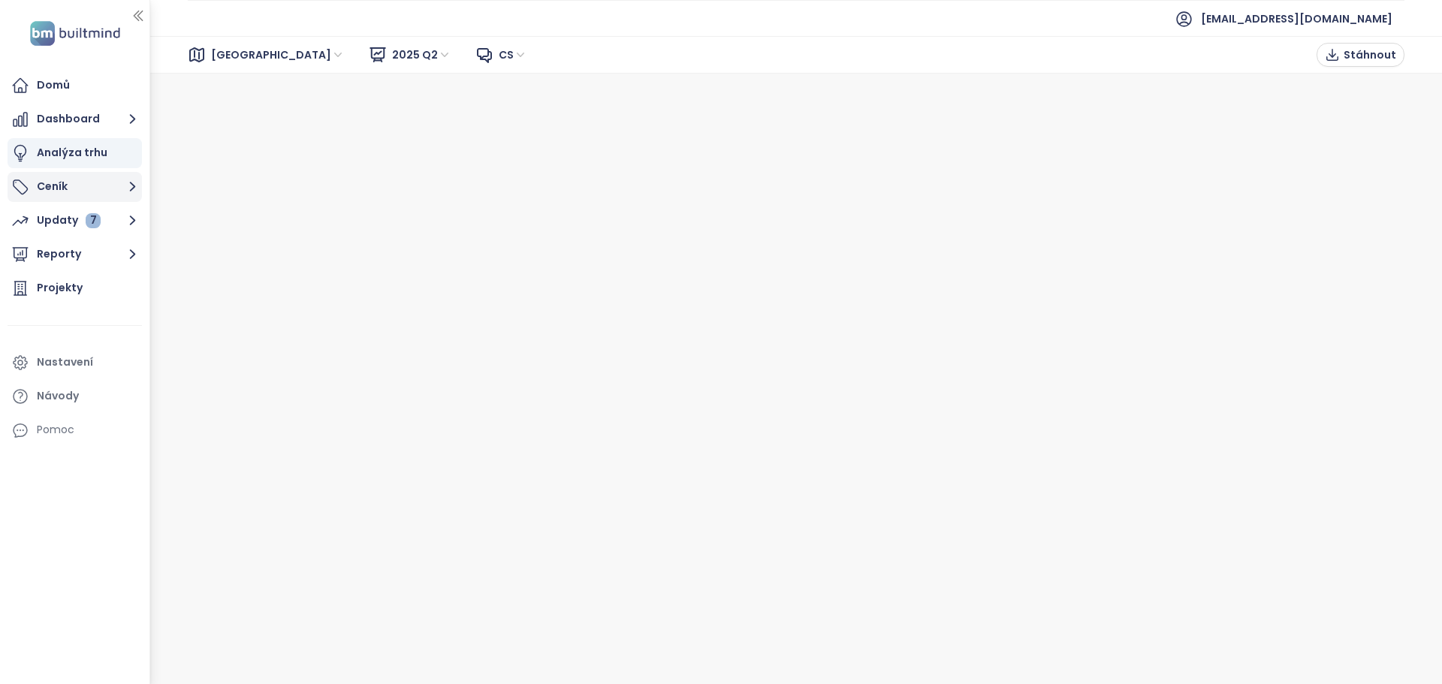
click at [67, 188] on button "Ceník" at bounding box center [75, 187] width 134 height 30
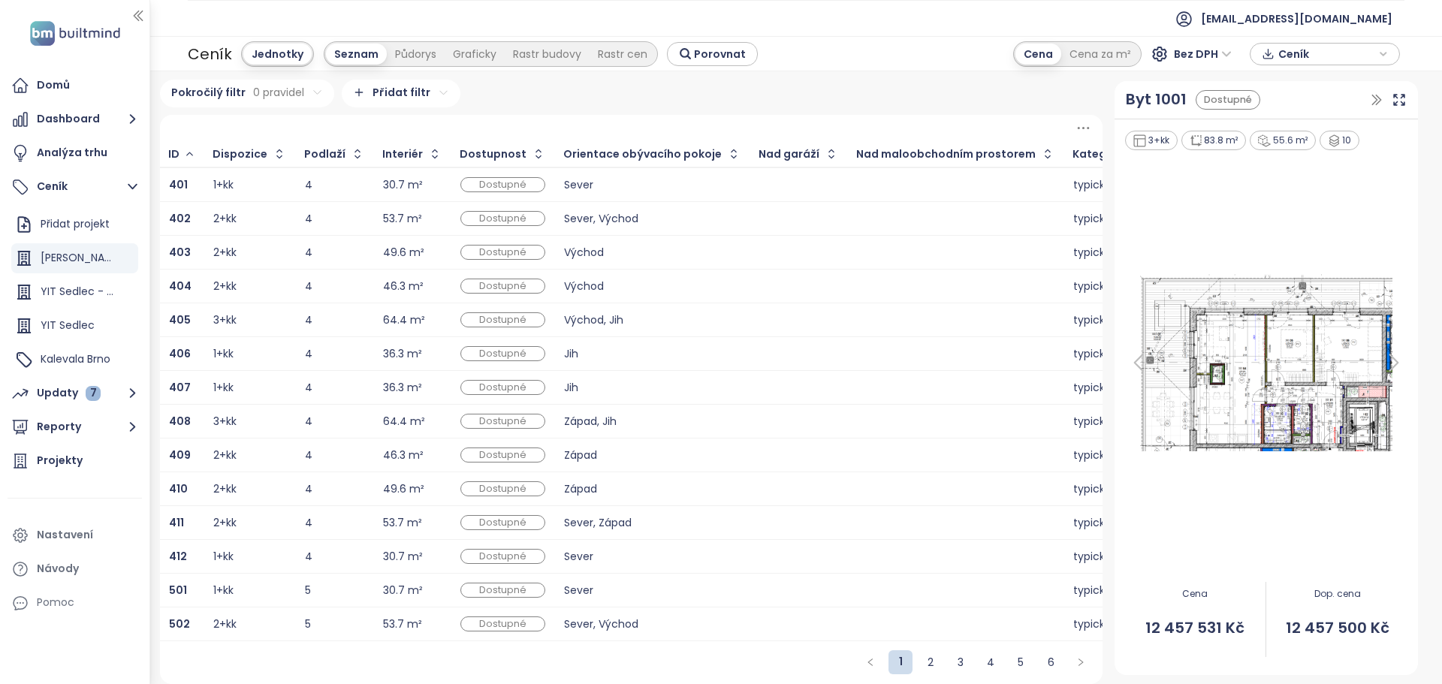
scroll to position [12, 0]
